Goal: Task Accomplishment & Management: Manage account settings

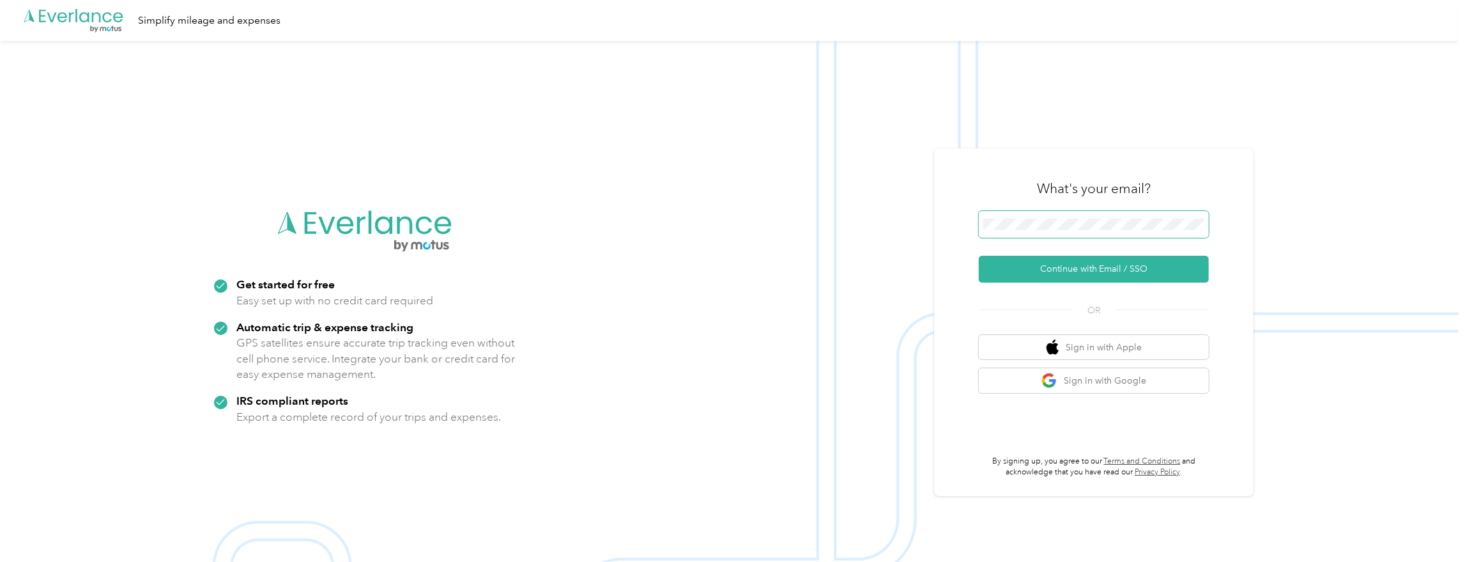
click at [1061, 232] on span at bounding box center [1094, 224] width 230 height 27
click at [1055, 261] on button "Continue with Email / SSO" at bounding box center [1094, 269] width 230 height 27
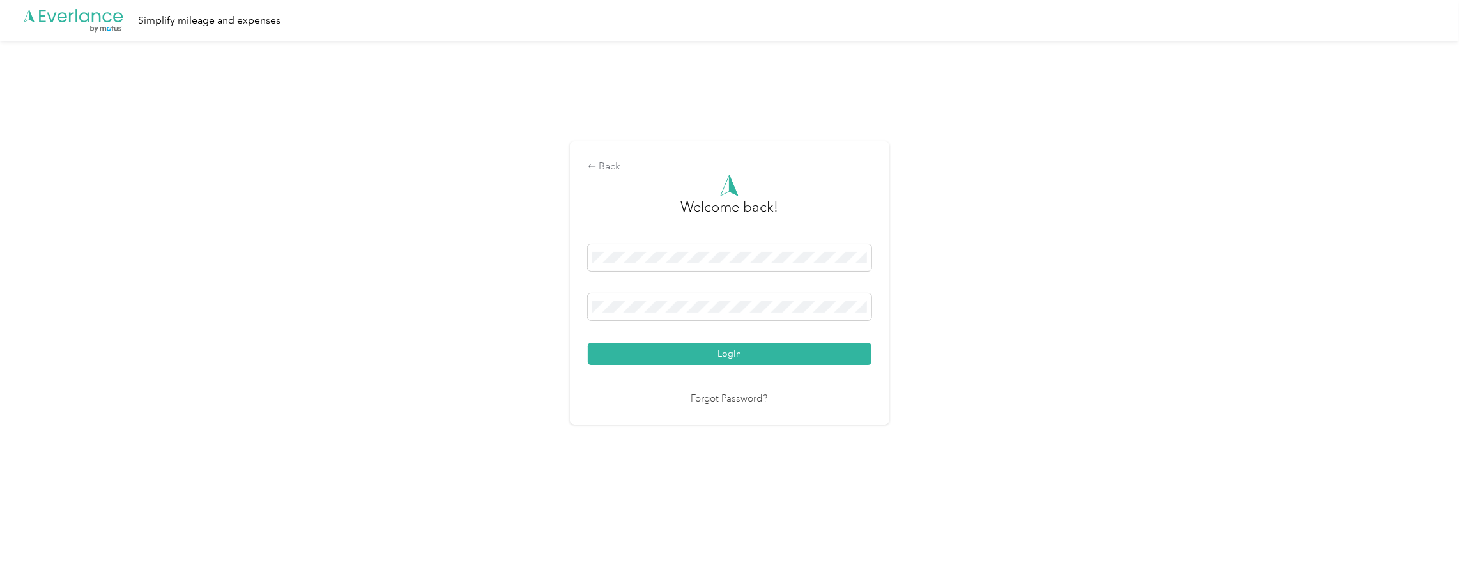
click at [717, 350] on button "Login" at bounding box center [730, 353] width 284 height 22
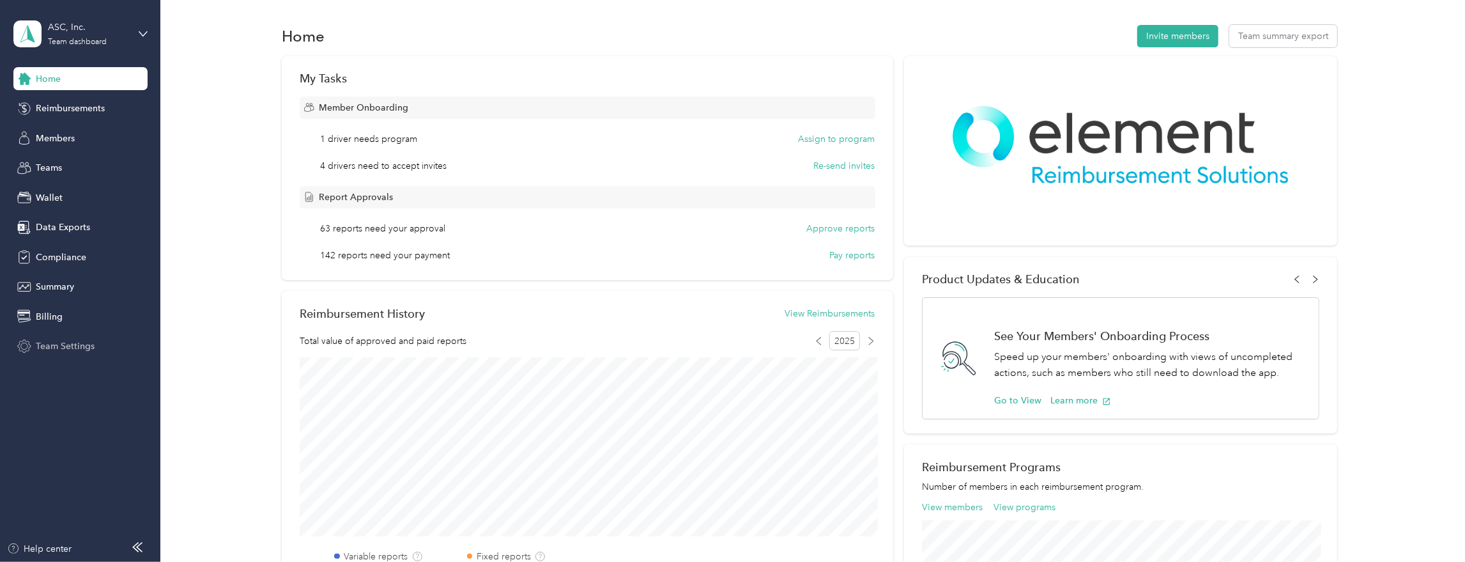
click at [68, 349] on span "Team Settings" at bounding box center [65, 345] width 59 height 13
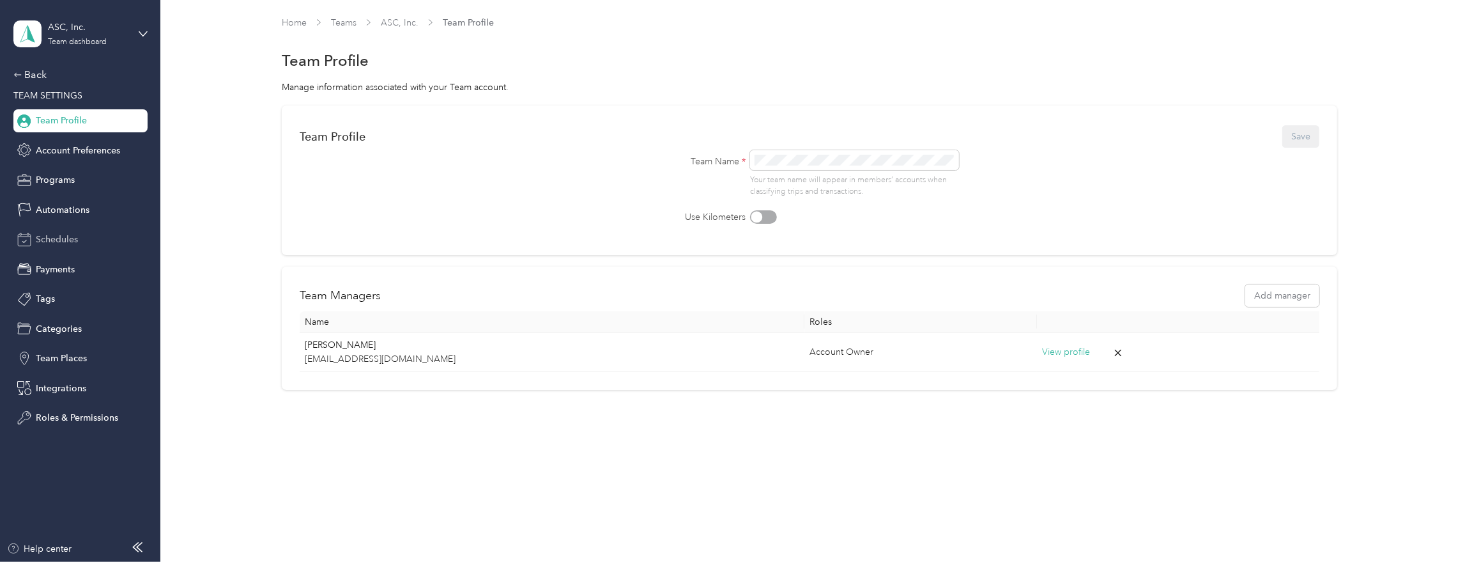
click at [50, 236] on span "Schedules" at bounding box center [57, 239] width 42 height 13
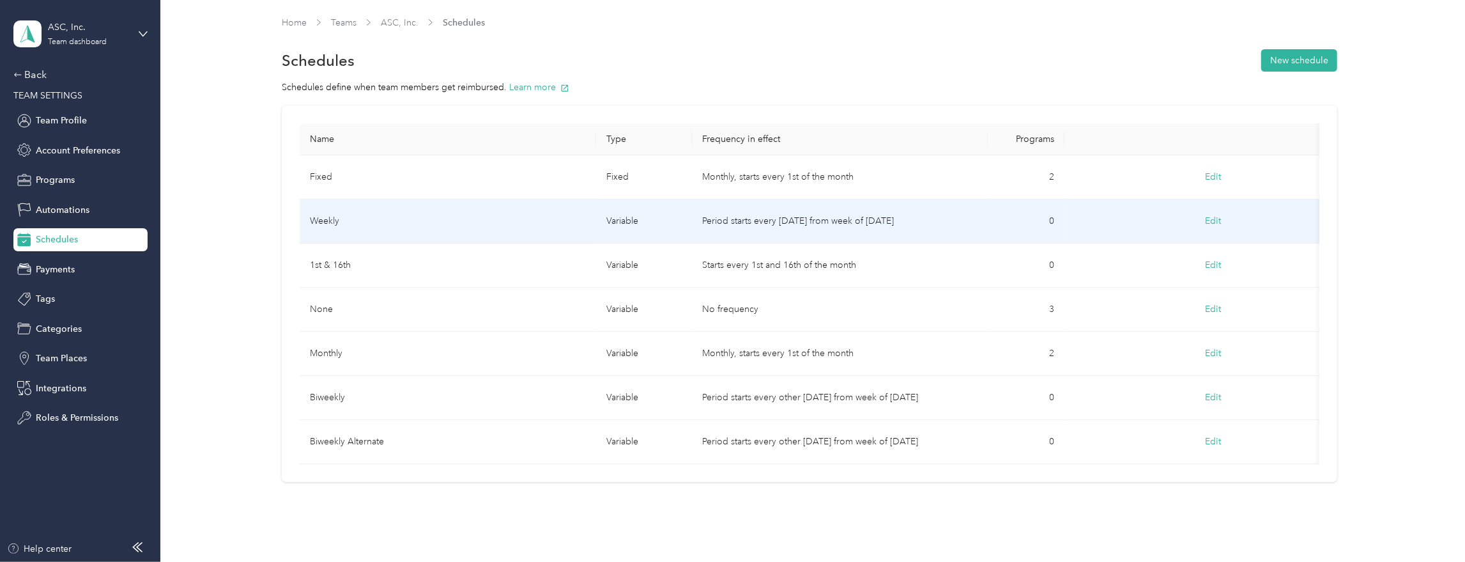
click at [429, 222] on td "Weekly" at bounding box center [448, 221] width 296 height 44
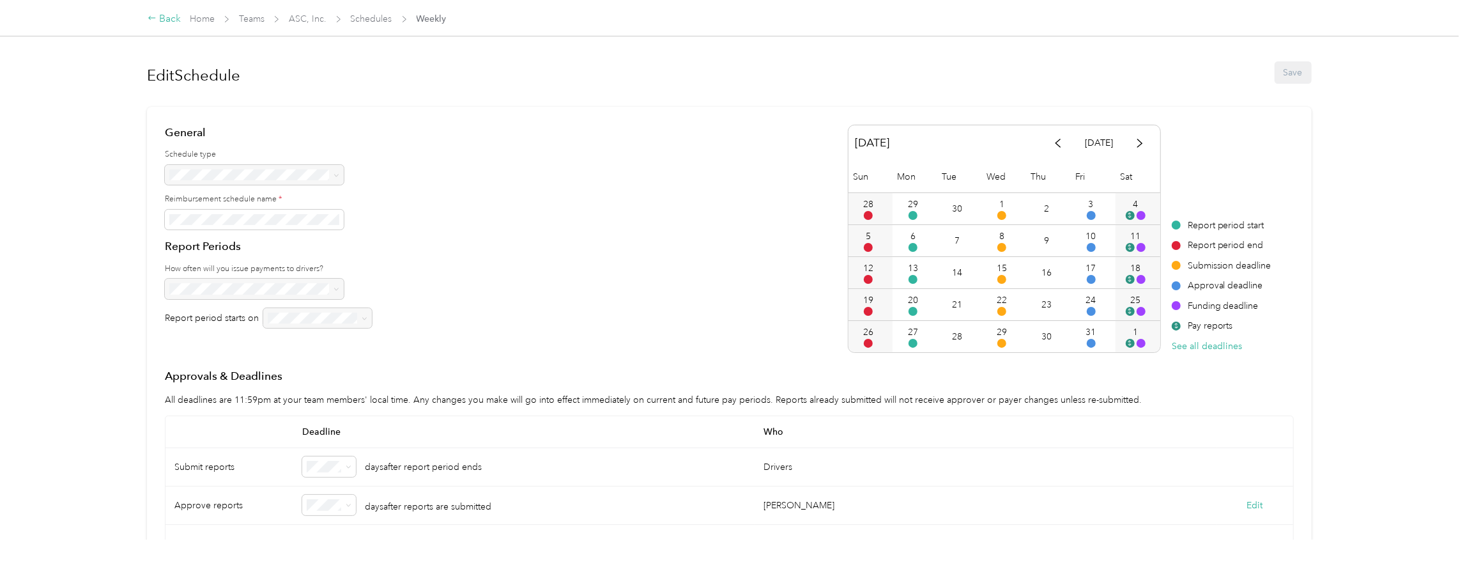
click at [169, 17] on div "Back" at bounding box center [164, 18] width 33 height 15
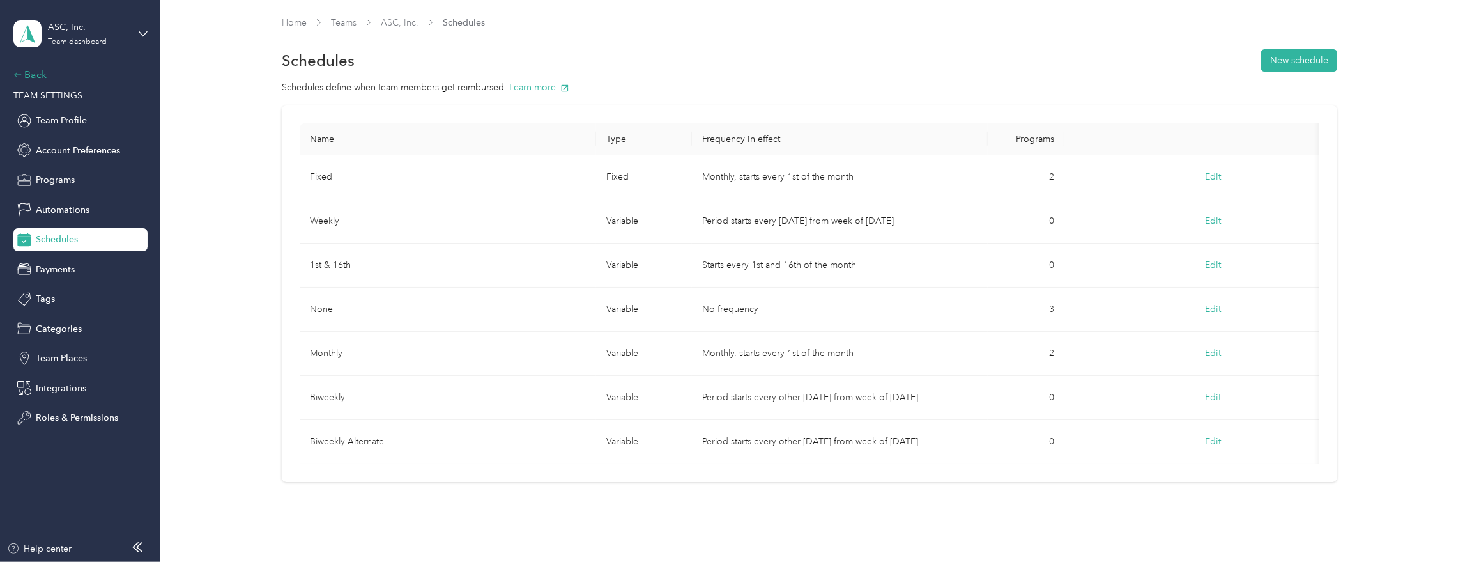
click at [33, 74] on div "Back" at bounding box center [77, 74] width 128 height 15
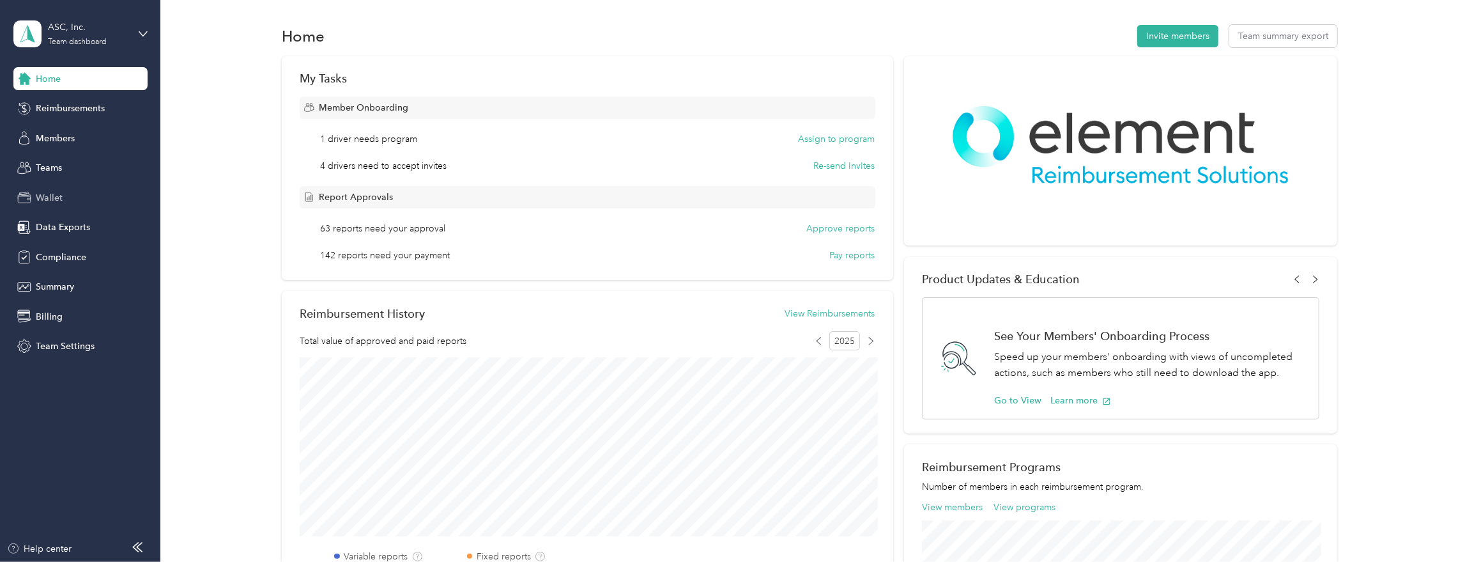
click at [48, 192] on span "Wallet" at bounding box center [49, 197] width 27 height 13
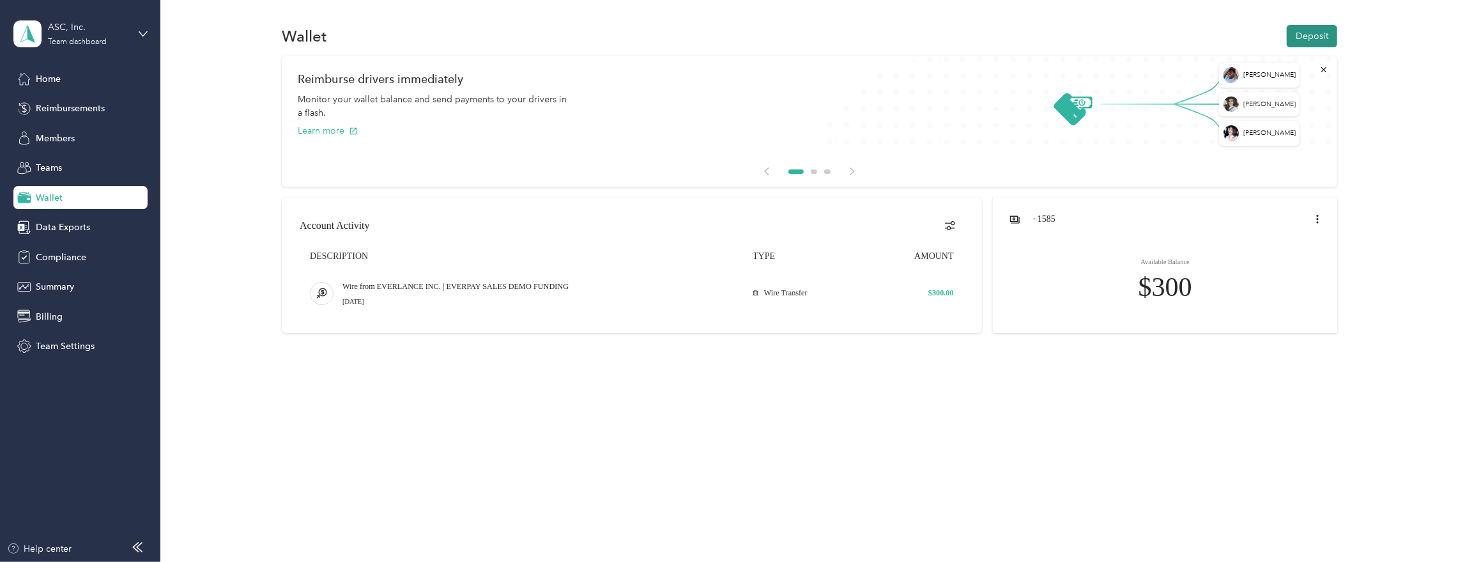
click at [1317, 37] on button "Deposit" at bounding box center [1312, 36] width 50 height 22
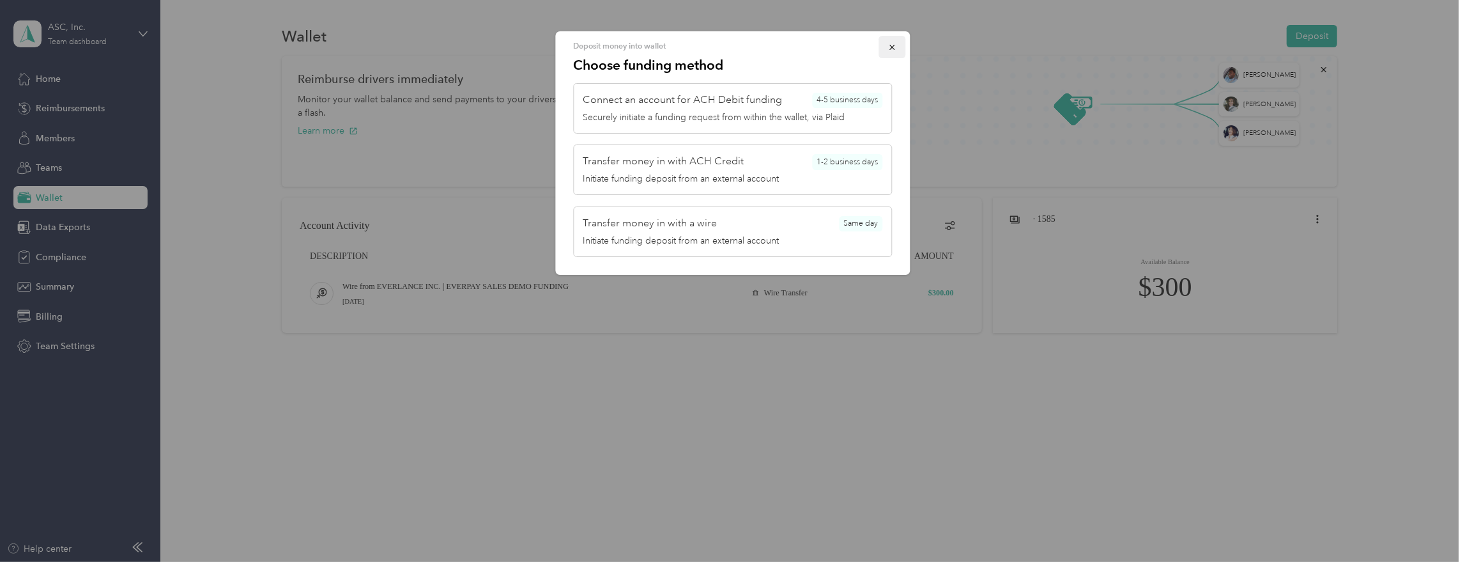
click at [897, 51] on button "button" at bounding box center [891, 47] width 27 height 22
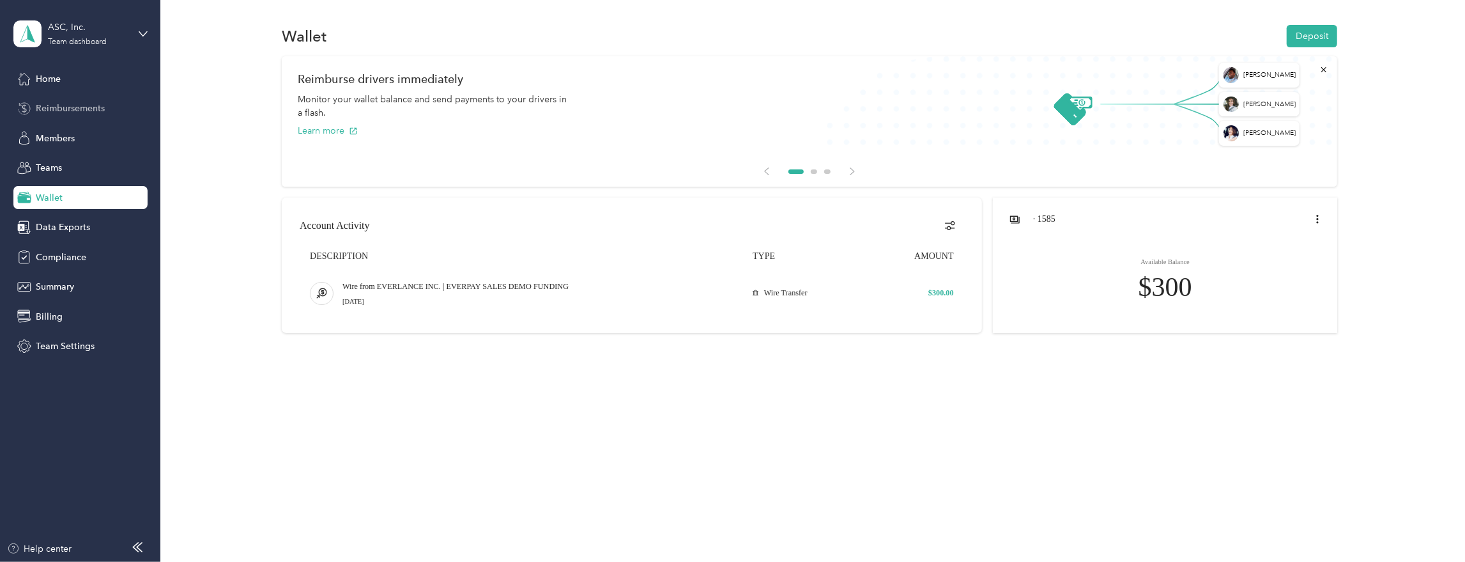
click at [59, 107] on span "Reimbursements" at bounding box center [70, 108] width 69 height 13
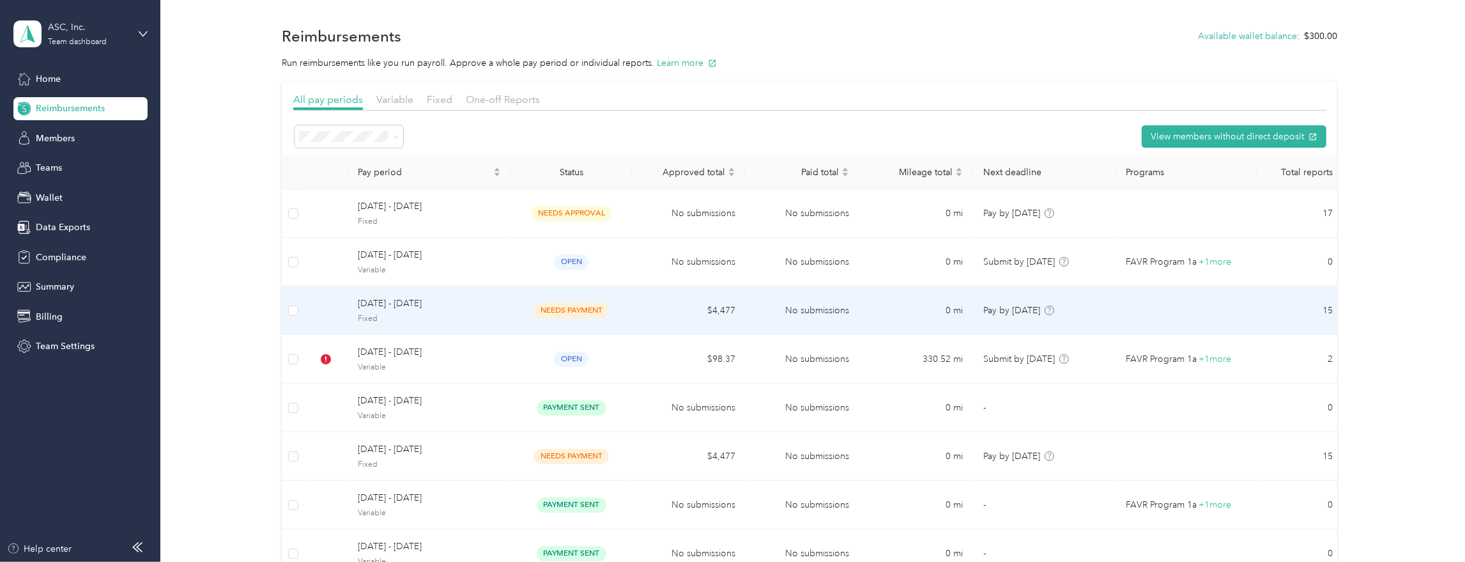
click at [565, 312] on span "needs payment" at bounding box center [570, 310] width 75 height 15
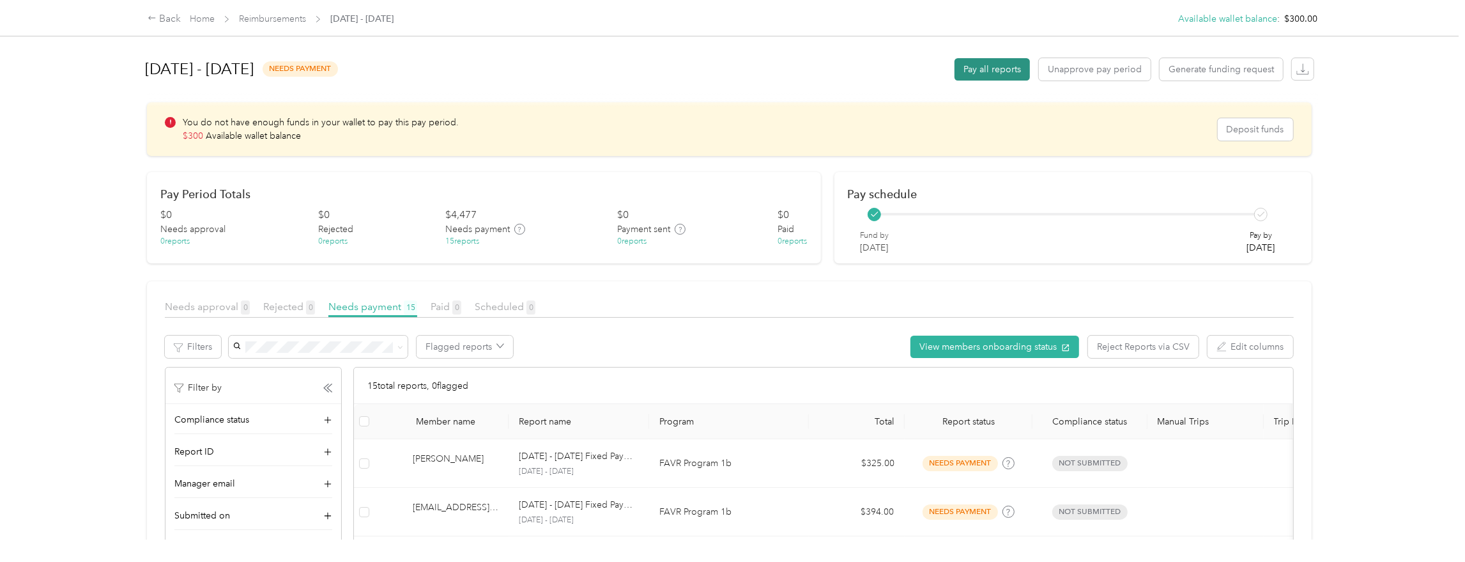
click at [999, 66] on button "Pay all reports" at bounding box center [991, 69] width 75 height 22
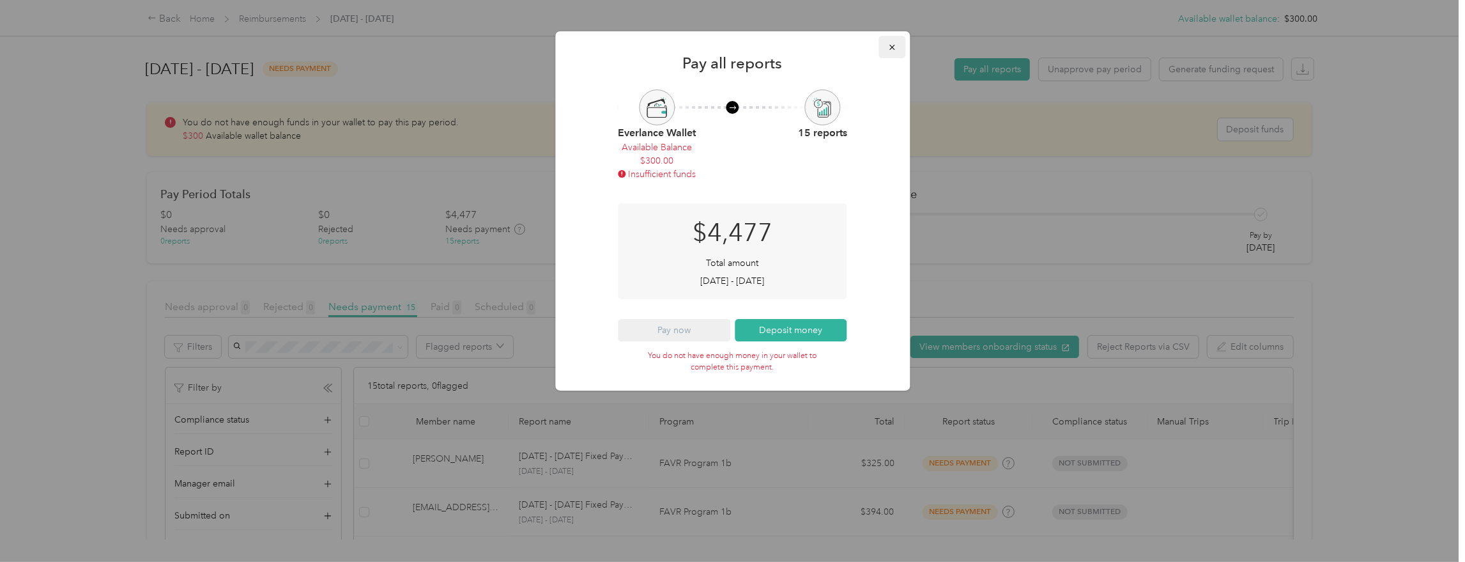
click at [892, 48] on icon "button" at bounding box center [891, 47] width 5 height 5
